Goal: Task Accomplishment & Management: Manage account settings

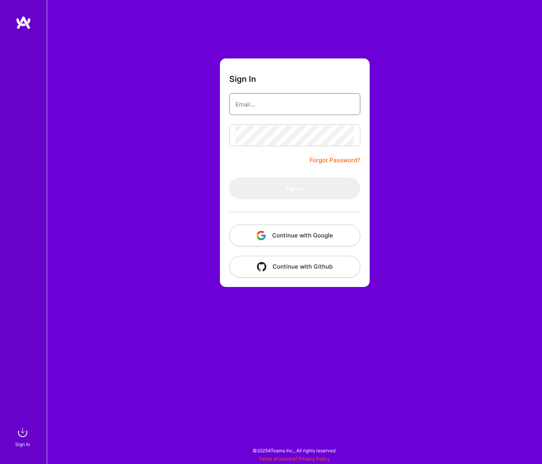
type input "[EMAIL_ADDRESS][DOMAIN_NAME]"
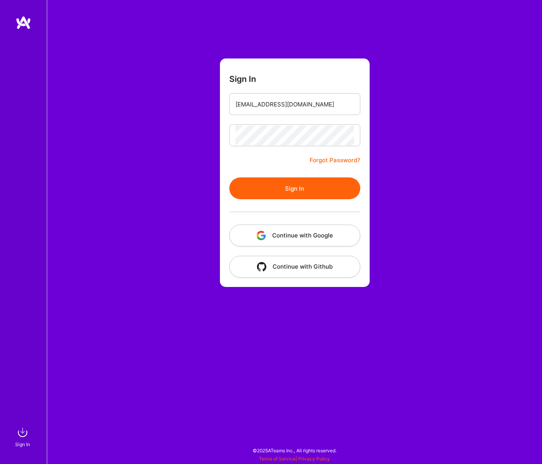
click at [302, 190] on button "Sign In" at bounding box center [294, 188] width 131 height 22
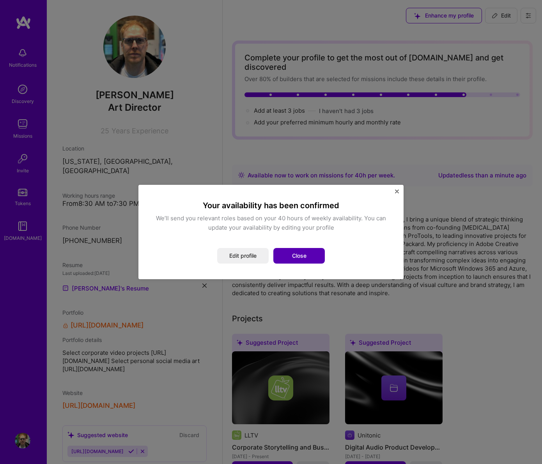
click at [308, 254] on button "Close" at bounding box center [298, 256] width 51 height 16
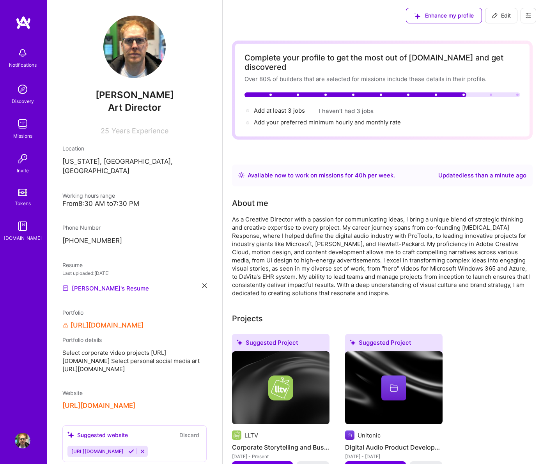
click at [23, 120] on img at bounding box center [23, 124] width 16 height 16
